Goal: Task Accomplishment & Management: Use online tool/utility

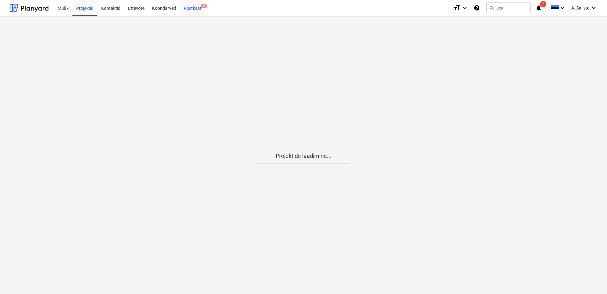
click at [196, 9] on div "Postkast 6" at bounding box center [192, 8] width 25 height 16
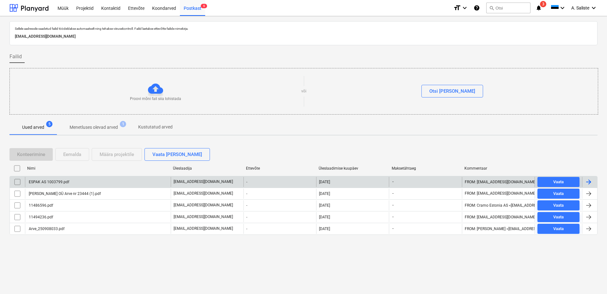
click at [97, 183] on div "ESPAK AS 1003799.pdf" at bounding box center [98, 182] width 146 height 10
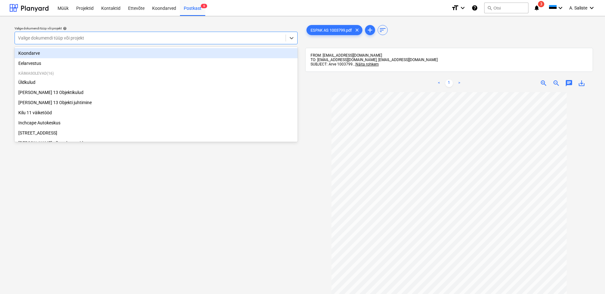
click at [282, 40] on div at bounding box center [150, 38] width 264 height 6
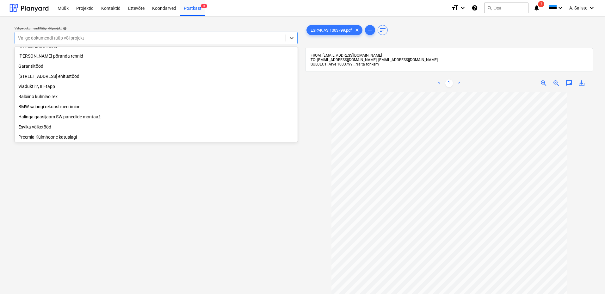
scroll to position [76, 0]
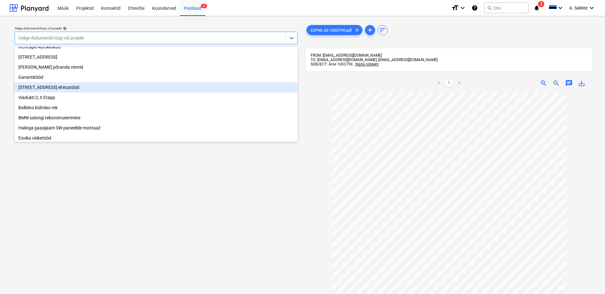
click at [61, 91] on div "[STREET_ADDRESS] ehitustööd" at bounding box center [156, 87] width 283 height 10
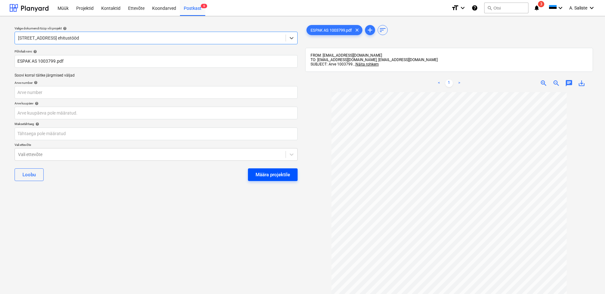
click at [261, 174] on div "Määra projektile" at bounding box center [272, 174] width 34 height 8
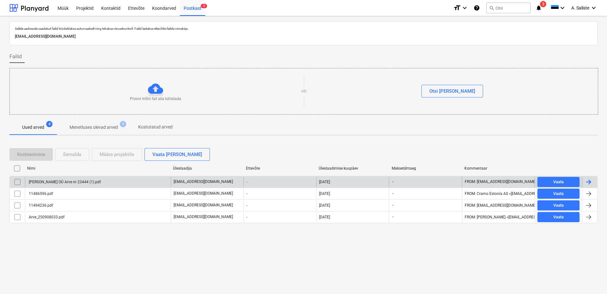
click at [120, 181] on div "[PERSON_NAME] OÜ Arve nr 23444 (1).pdf" at bounding box center [98, 182] width 146 height 10
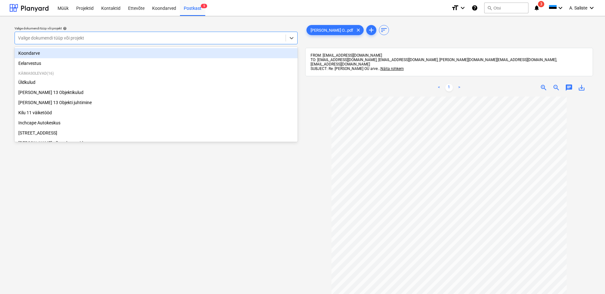
click at [113, 38] on div at bounding box center [150, 38] width 264 height 6
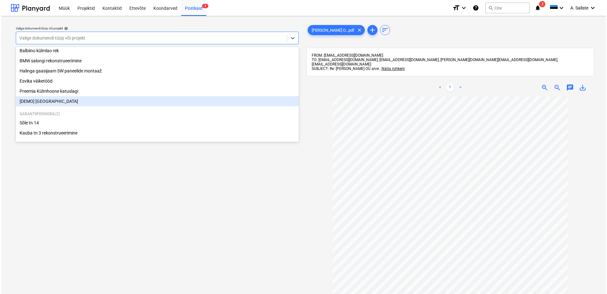
scroll to position [76, 0]
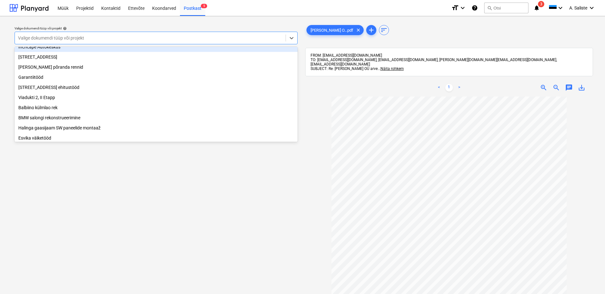
click at [74, 50] on div "Inchcape Autokeskus" at bounding box center [156, 47] width 283 height 10
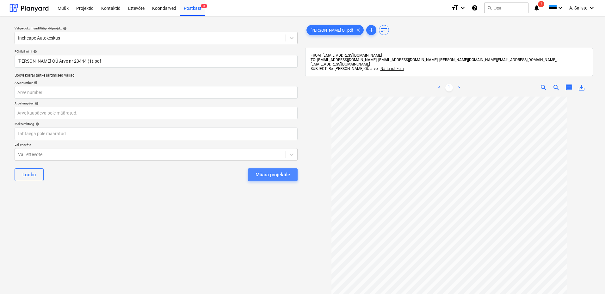
click at [267, 174] on div "Määra projektile" at bounding box center [272, 174] width 34 height 8
